Goal: Submit feedback/report problem: Submit feedback/report problem

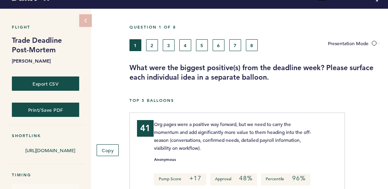
scroll to position [12, 0]
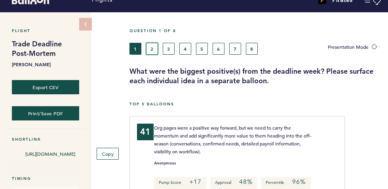
click at [153, 46] on button "2" at bounding box center [152, 49] width 12 height 12
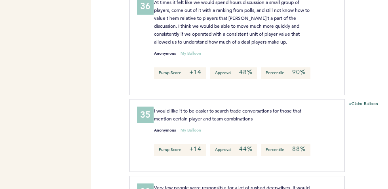
scroll to position [1013, 0]
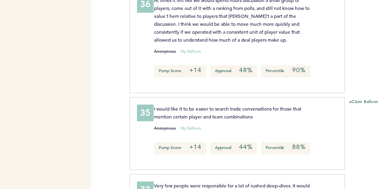
click at [214, 120] on p "I would like it to be easier to search trade conversations for those that menti…" at bounding box center [233, 113] width 159 height 16
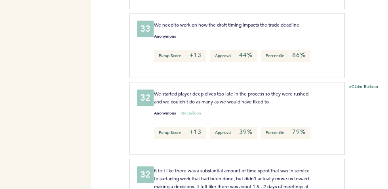
scroll to position [1352, 0]
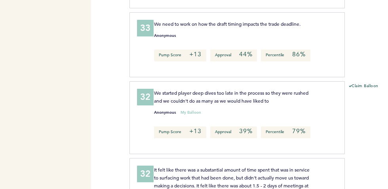
click at [195, 77] on div "33 We need to work on how the draft timing impacts the trade deadline. Anonymou…" at bounding box center [238, 44] width 216 height 65
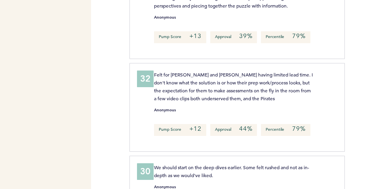
scroll to position [2003, 0]
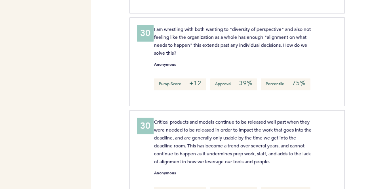
click at [171, 165] on p "Critical products and models continue to be released well past when they were n…" at bounding box center [233, 142] width 159 height 48
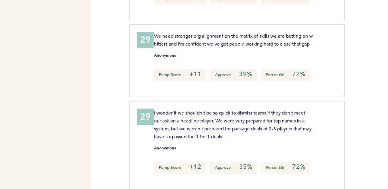
scroll to position [2547, 0]
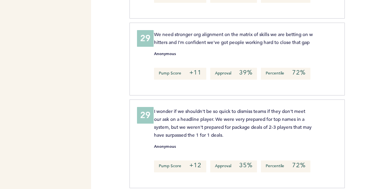
click at [117, 65] on div "Flights Pirates [PERSON_NAME][EMAIL_ADDRESS][PERSON_NAME][DOMAIN_NAME] Team Dom…" at bounding box center [194, 94] width 388 height 189
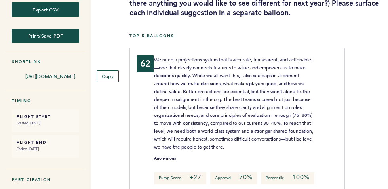
scroll to position [90, 0]
